Goal: Transaction & Acquisition: Book appointment/travel/reservation

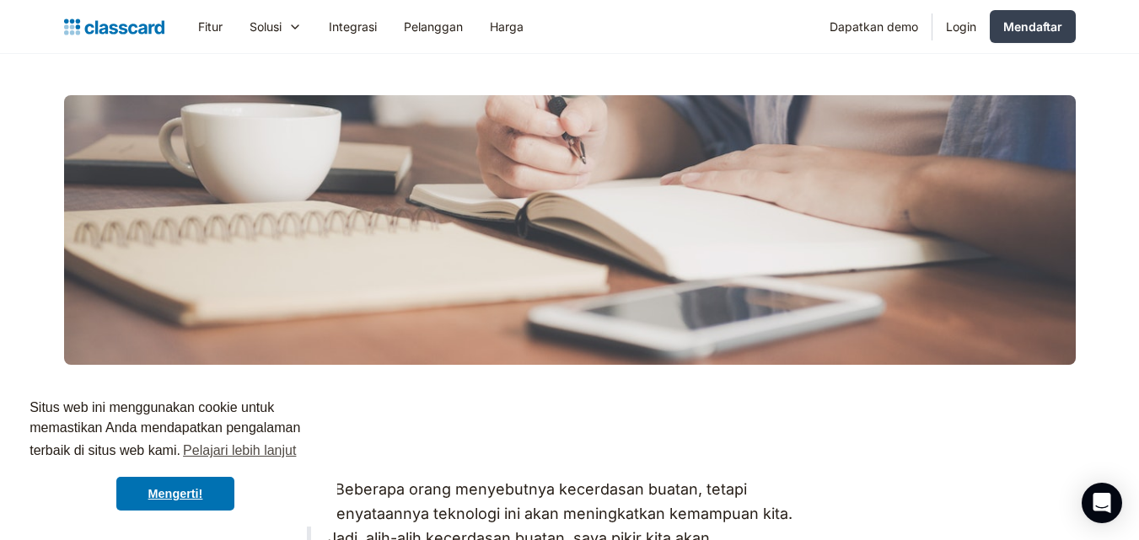
scroll to position [343, 0]
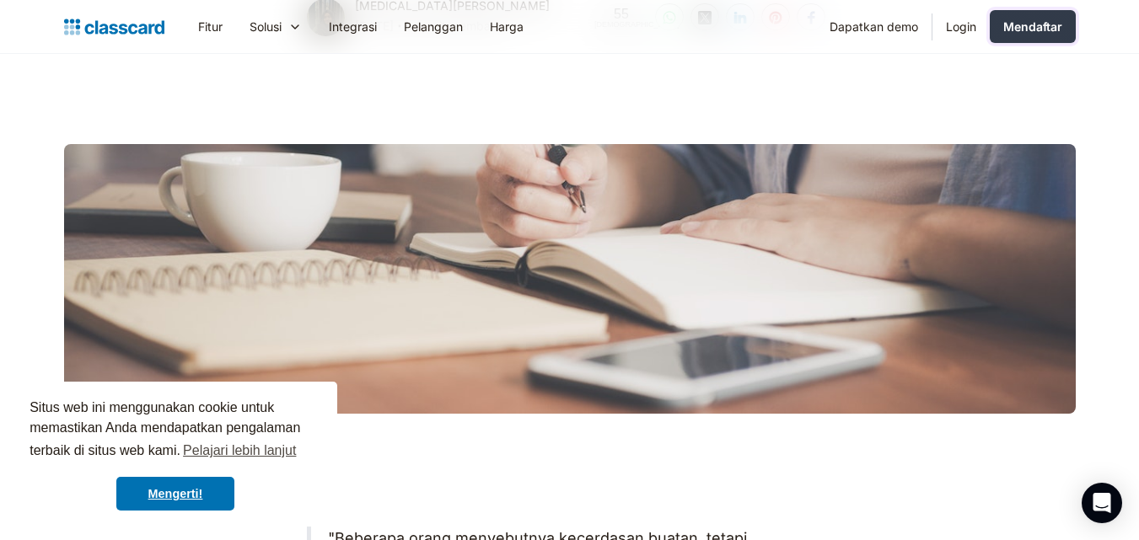
click at [1029, 33] on font "Mendaftar" at bounding box center [1032, 26] width 59 height 14
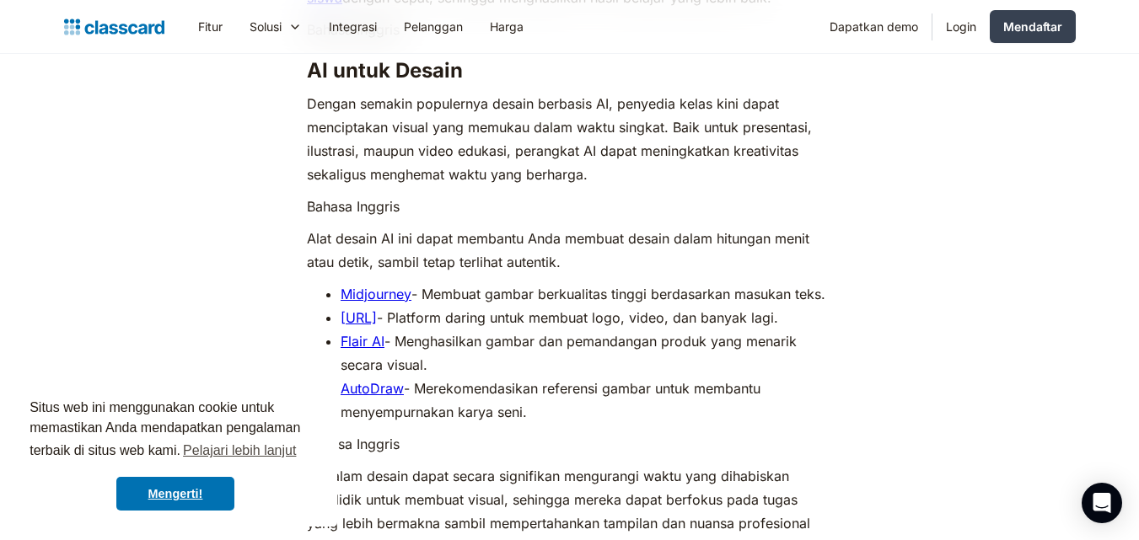
scroll to position [3455, 0]
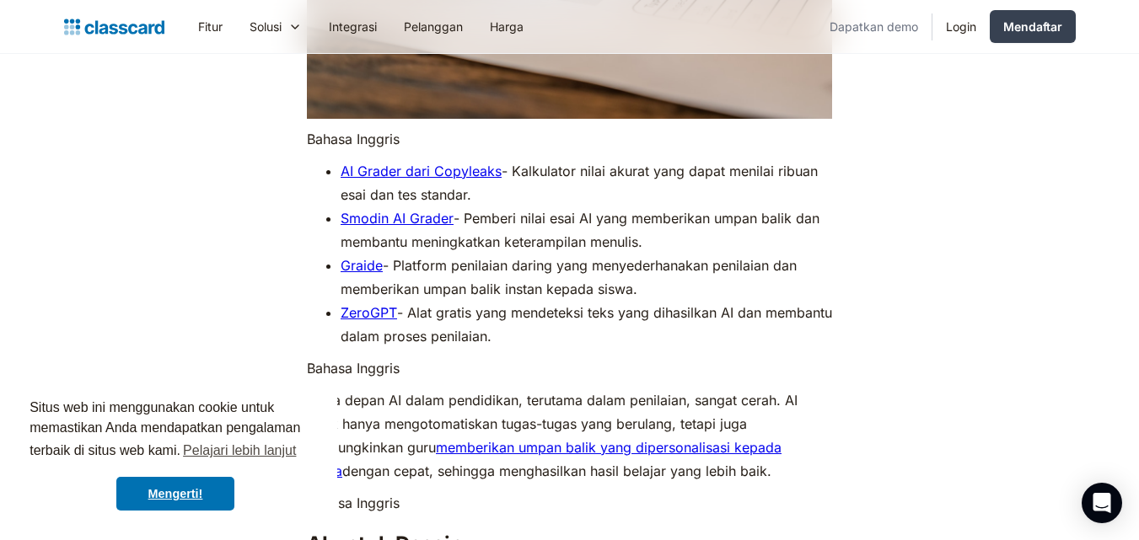
click at [872, 36] on link "Dapatkan demo" at bounding box center [873, 27] width 115 height 38
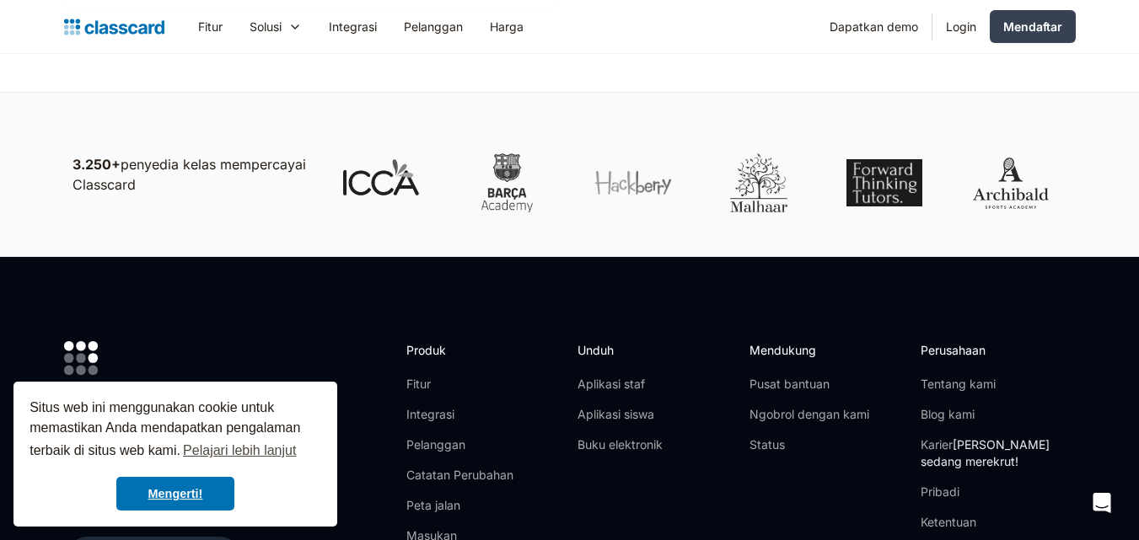
drag, startPoint x: 1151, startPoint y: 128, endPoint x: 1151, endPoint y: 411, distance: 282.4
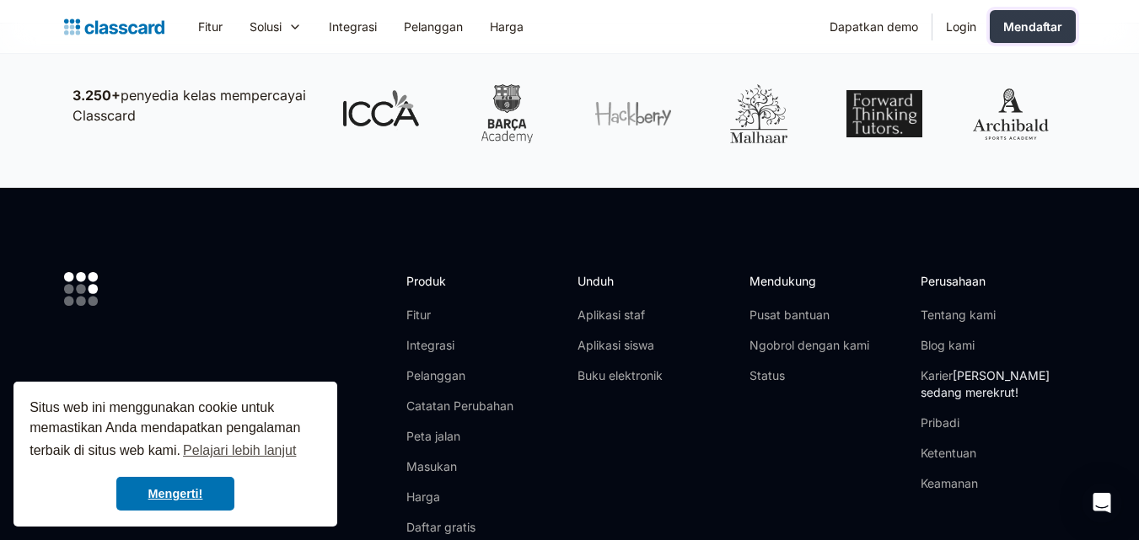
click at [1026, 26] on font "Mendaftar" at bounding box center [1032, 26] width 59 height 14
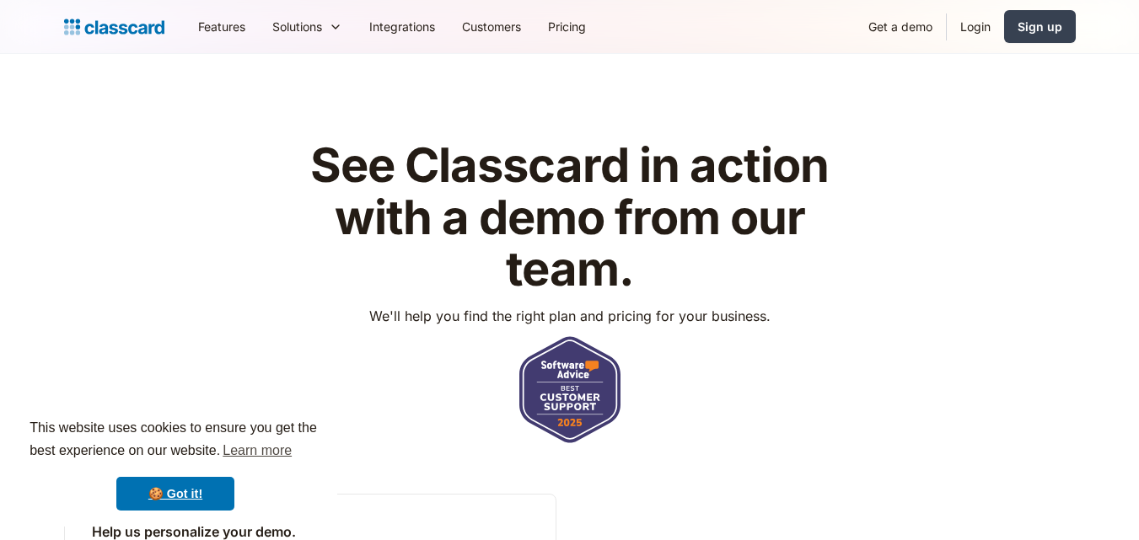
scroll to position [1004, 0]
